Goal: Transaction & Acquisition: Purchase product/service

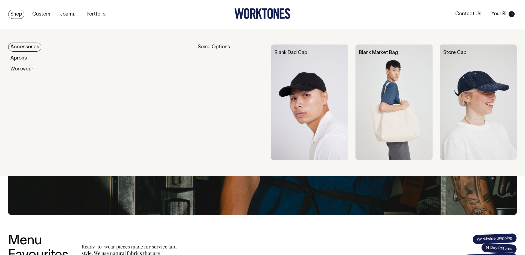
click at [17, 16] on link "Shop" at bounding box center [16, 14] width 16 height 9
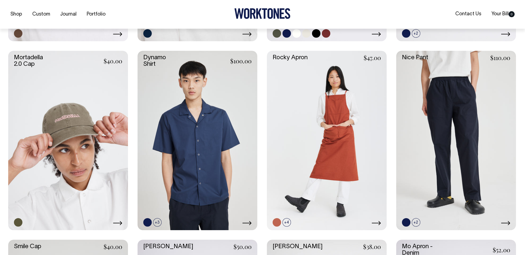
scroll to position [489, 0]
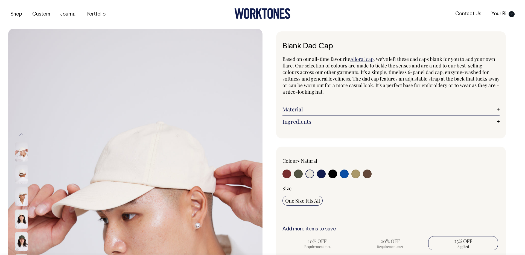
select select "Natural"
click at [501, 16] on link "Your Bill 50" at bounding box center [503, 14] width 28 height 9
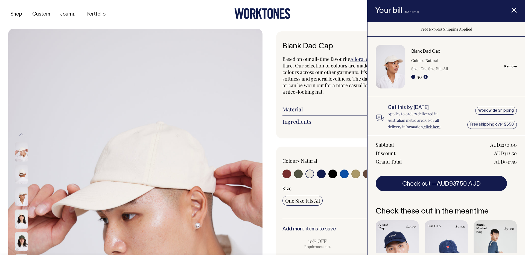
click at [510, 67] on link "Remove" at bounding box center [510, 67] width 13 height 4
radio input "false"
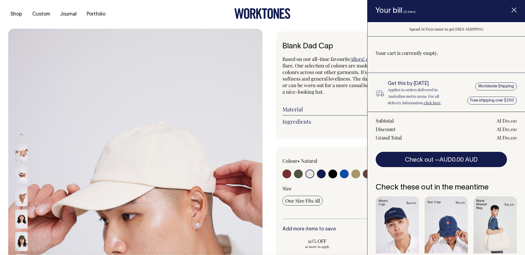
click at [515, 10] on icon "Item added to your cart" at bounding box center [513, 10] width 5 height 5
